Goal: Transaction & Acquisition: Purchase product/service

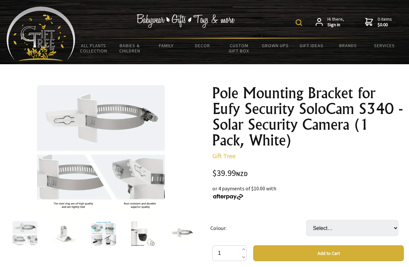
click at [143, 228] on img at bounding box center [142, 233] width 25 height 25
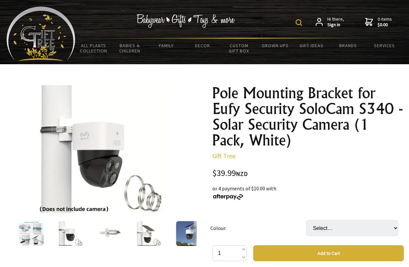
click at [145, 237] on img at bounding box center [149, 233] width 25 height 25
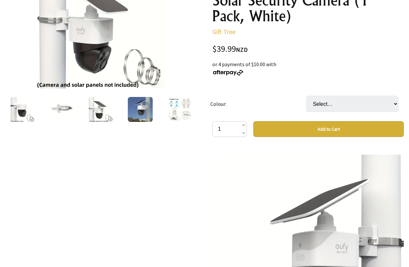
scroll to position [114, 0]
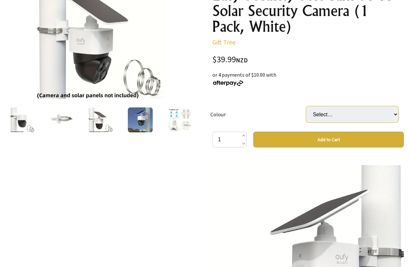
select select "White"
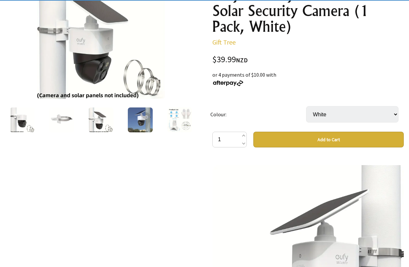
click at [343, 142] on button "Add to Cart" at bounding box center [328, 140] width 150 height 16
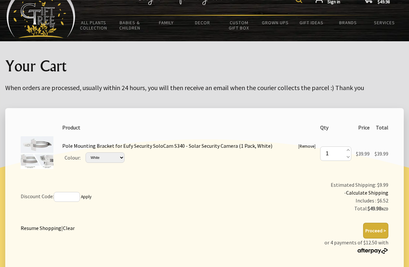
scroll to position [23, 0]
click at [373, 232] on button "Proceed >" at bounding box center [375, 231] width 25 height 16
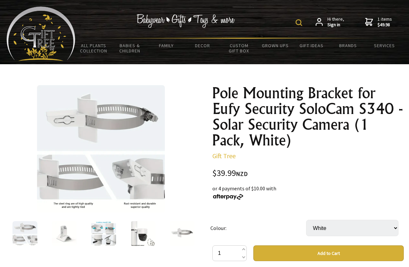
select select "White"
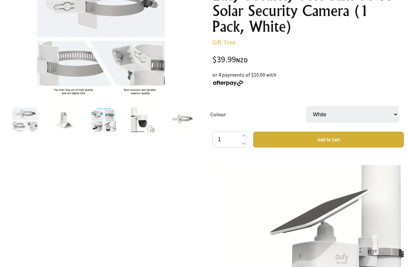
scroll to position [5, 0]
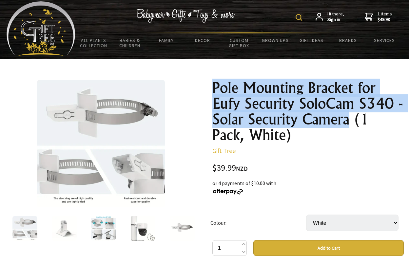
drag, startPoint x: 349, startPoint y: 121, endPoint x: 208, endPoint y: 83, distance: 146.2
copy h1 "Pole Mounting Bracket for Eufy Security SoloCam S340 - Solar Security Camera"
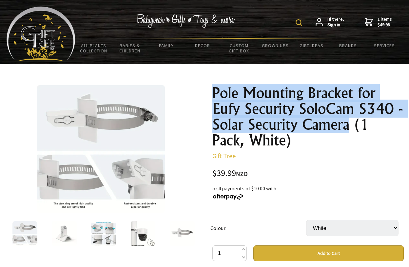
scroll to position [0, 0]
